Goal: Find specific page/section: Find specific page/section

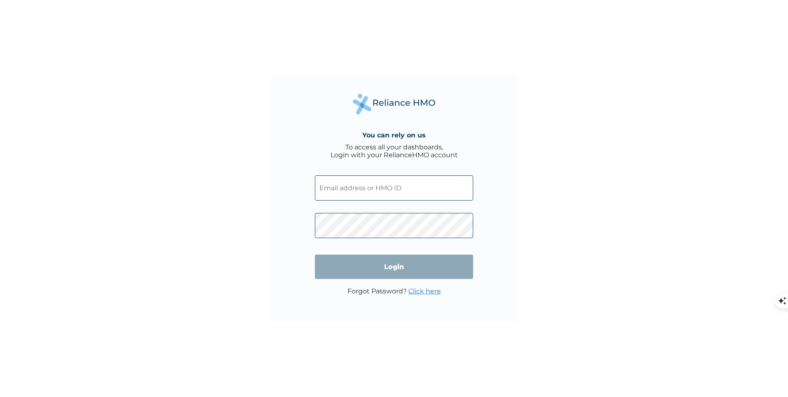
click at [338, 192] on input "text" at bounding box center [394, 187] width 158 height 25
click at [336, 191] on input "text" at bounding box center [394, 187] width 158 height 25
click at [391, 197] on input "text" at bounding box center [394, 187] width 158 height 25
paste input "YBE/10003/A"
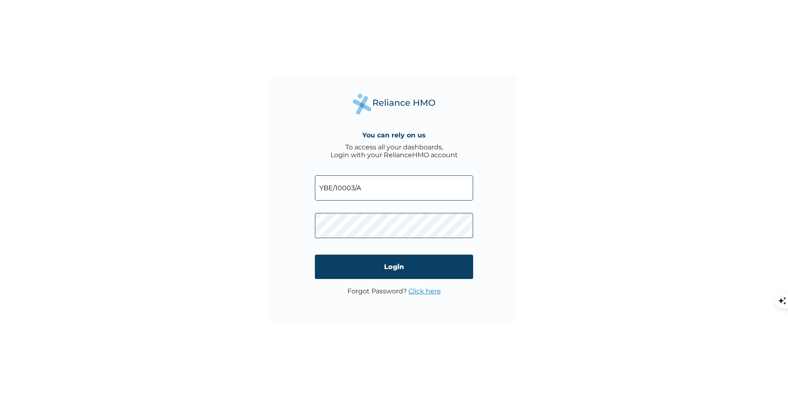
type input "YBE/10003/A"
click at [332, 258] on input "Login" at bounding box center [394, 266] width 158 height 24
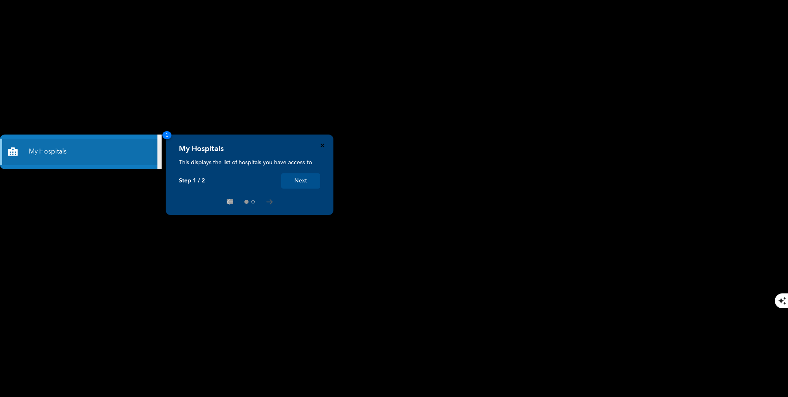
click at [324, 145] on icon "Close" at bounding box center [323, 145] width 4 height 4
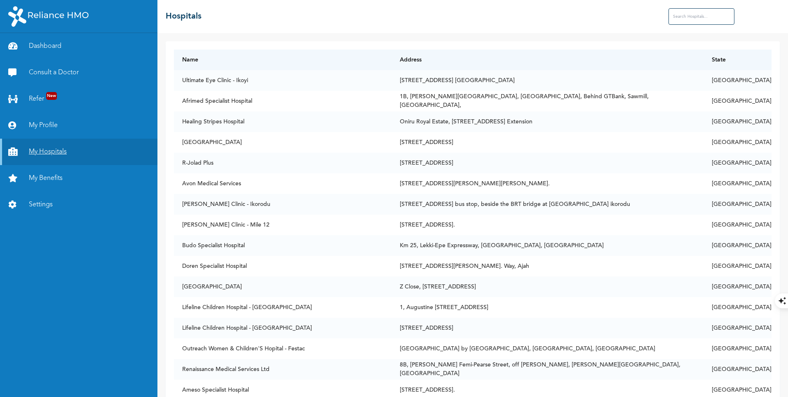
click at [61, 155] on link "My Hospitals" at bounding box center [78, 151] width 157 height 26
click at [690, 16] on input "text" at bounding box center [702, 16] width 66 height 16
click at [683, 17] on input "text" at bounding box center [702, 16] width 66 height 16
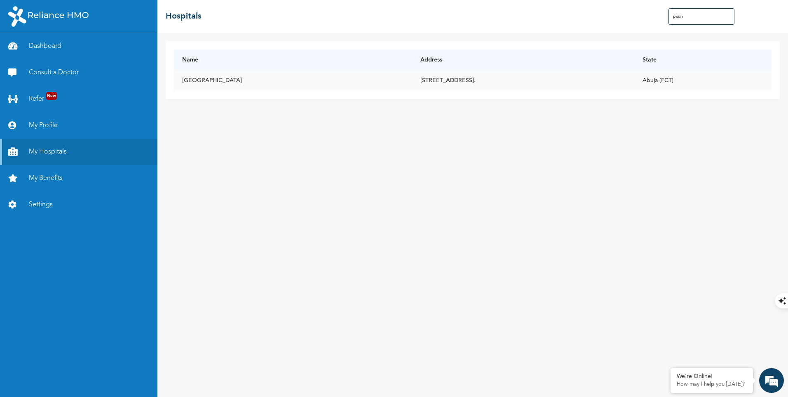
type input "pison"
click at [412, 83] on td "[STREET_ADDRESS]." at bounding box center [523, 80] width 222 height 21
